Goal: Task Accomplishment & Management: Use online tool/utility

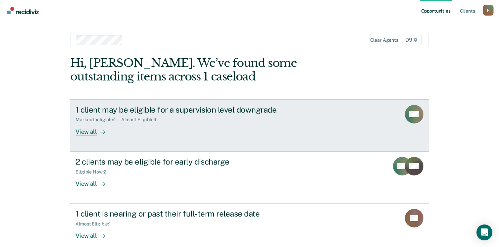
click at [86, 133] on div "View all" at bounding box center [93, 128] width 37 height 13
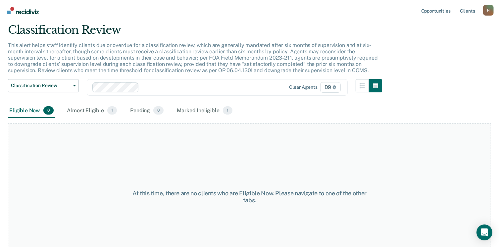
scroll to position [33, 0]
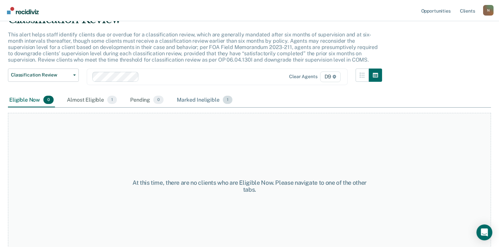
click at [226, 101] on span "1" at bounding box center [228, 100] width 10 height 9
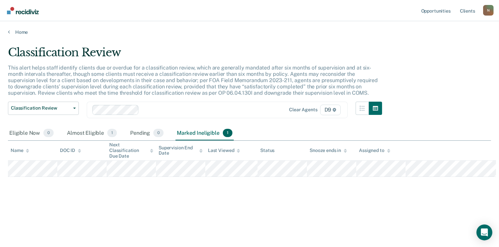
scroll to position [0, 0]
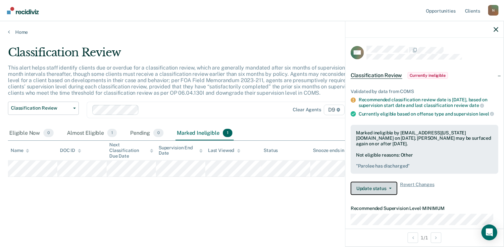
click at [391, 195] on button "Update status" at bounding box center [374, 188] width 47 height 13
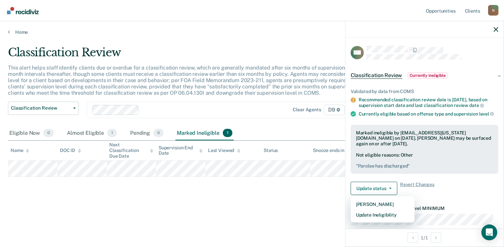
click at [289, 208] on div "Classification Review This alert helps staff identify clients due or overdue fo…" at bounding box center [252, 132] width 488 height 173
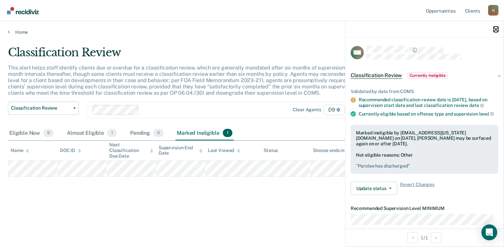
click at [494, 31] on icon "button" at bounding box center [495, 29] width 5 height 5
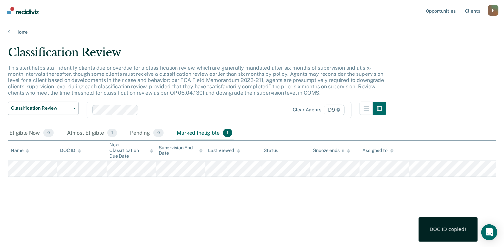
click at [132, 201] on div "Classification Review This alert helps staff identify clients due or overdue fo…" at bounding box center [252, 132] width 488 height 173
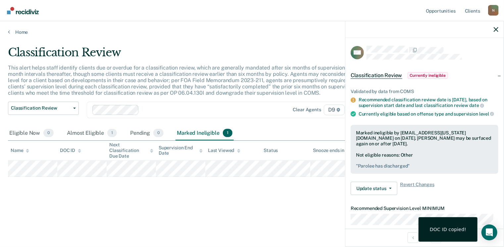
click at [209, 206] on div "Classification Review This alert helps staff identify clients due or overdue fo…" at bounding box center [252, 132] width 488 height 173
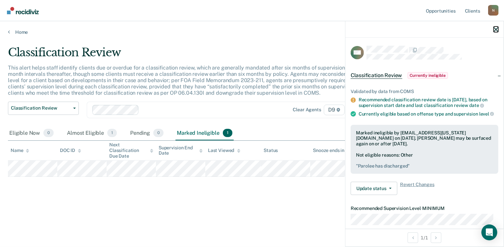
click at [496, 28] on icon "button" at bounding box center [495, 29] width 5 height 5
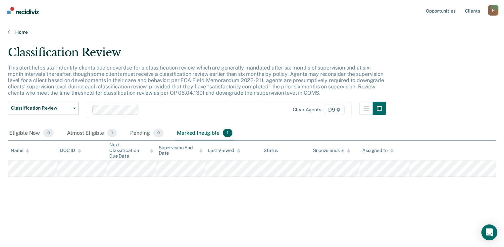
click at [9, 32] on icon at bounding box center [9, 31] width 2 height 5
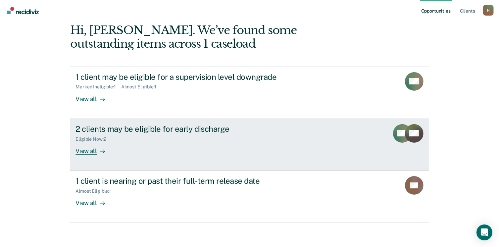
scroll to position [33, 0]
click at [84, 150] on div "View all" at bounding box center [93, 147] width 37 height 13
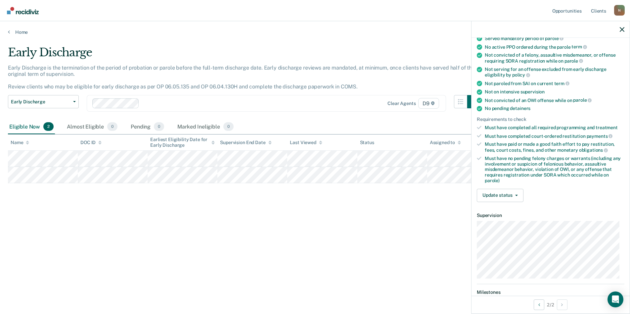
scroll to position [37, 0]
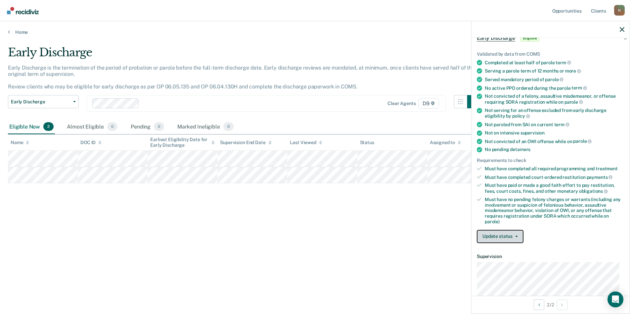
click at [503, 233] on button "Update status" at bounding box center [500, 236] width 47 height 13
click at [359, 247] on div "Early Discharge Early Discharge is the termination of the period of probation o…" at bounding box center [315, 155] width 614 height 218
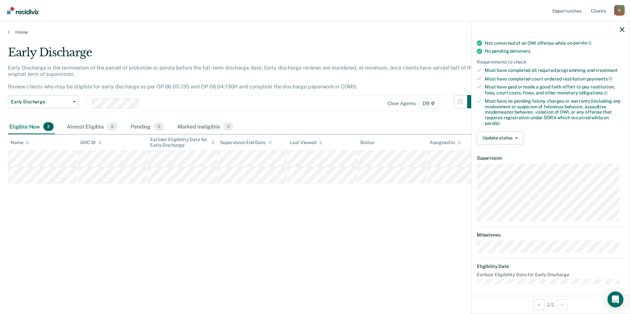
scroll to position [137, 0]
